Goal: Transaction & Acquisition: Purchase product/service

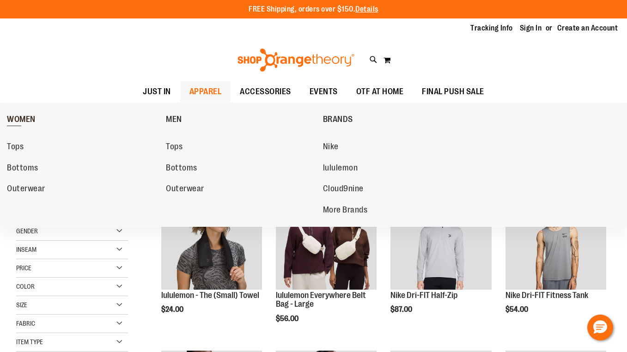
click at [18, 122] on span "WOMEN" at bounding box center [21, 121] width 29 height 12
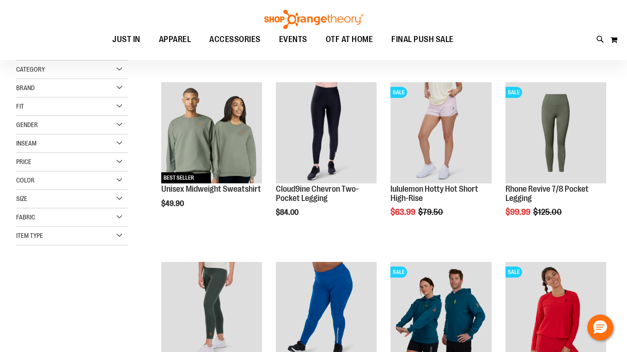
scroll to position [106, 0]
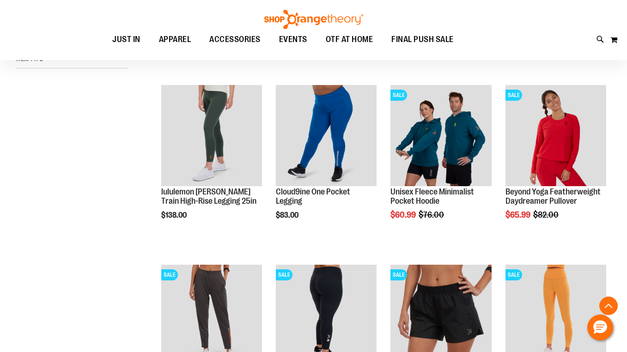
scroll to position [270, 0]
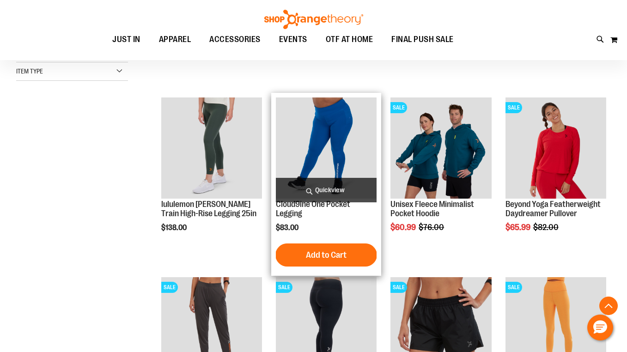
click at [313, 141] on img "product" at bounding box center [326, 148] width 101 height 101
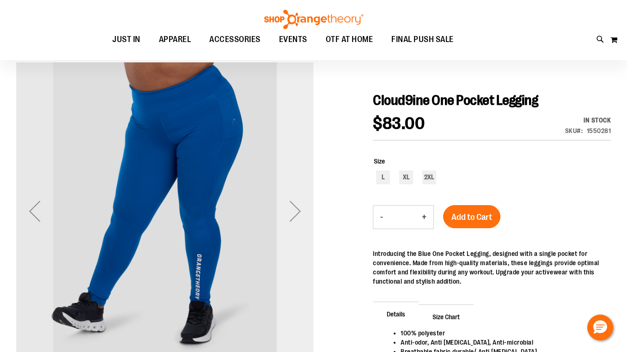
scroll to position [74, 0]
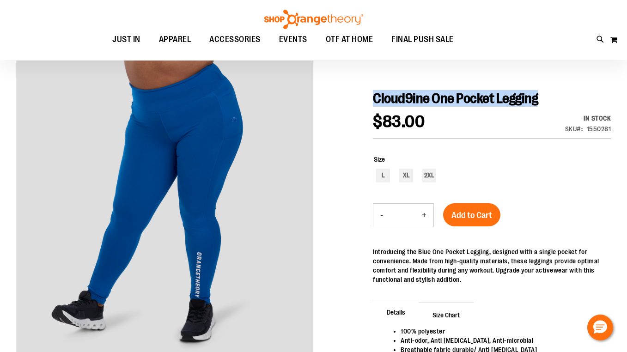
drag, startPoint x: 376, startPoint y: 99, endPoint x: 552, endPoint y: 100, distance: 175.7
click at [552, 99] on h1 "Cloud9ine One Pocket Legging" at bounding box center [492, 98] width 238 height 17
copy span "Cloud9ine One Pocket Legging"
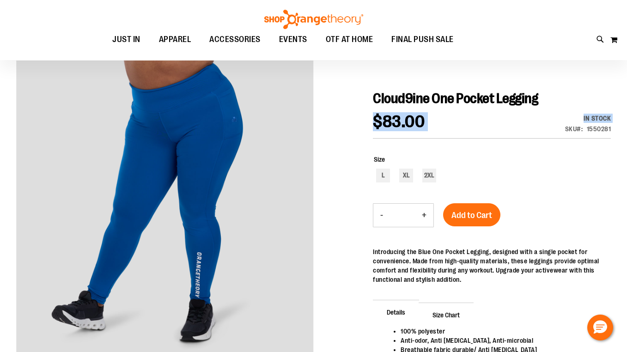
drag, startPoint x: 566, startPoint y: 131, endPoint x: 613, endPoint y: 132, distance: 46.2
copy div "$83.00 In stock Only %1 left"
